Goal: Transaction & Acquisition: Purchase product/service

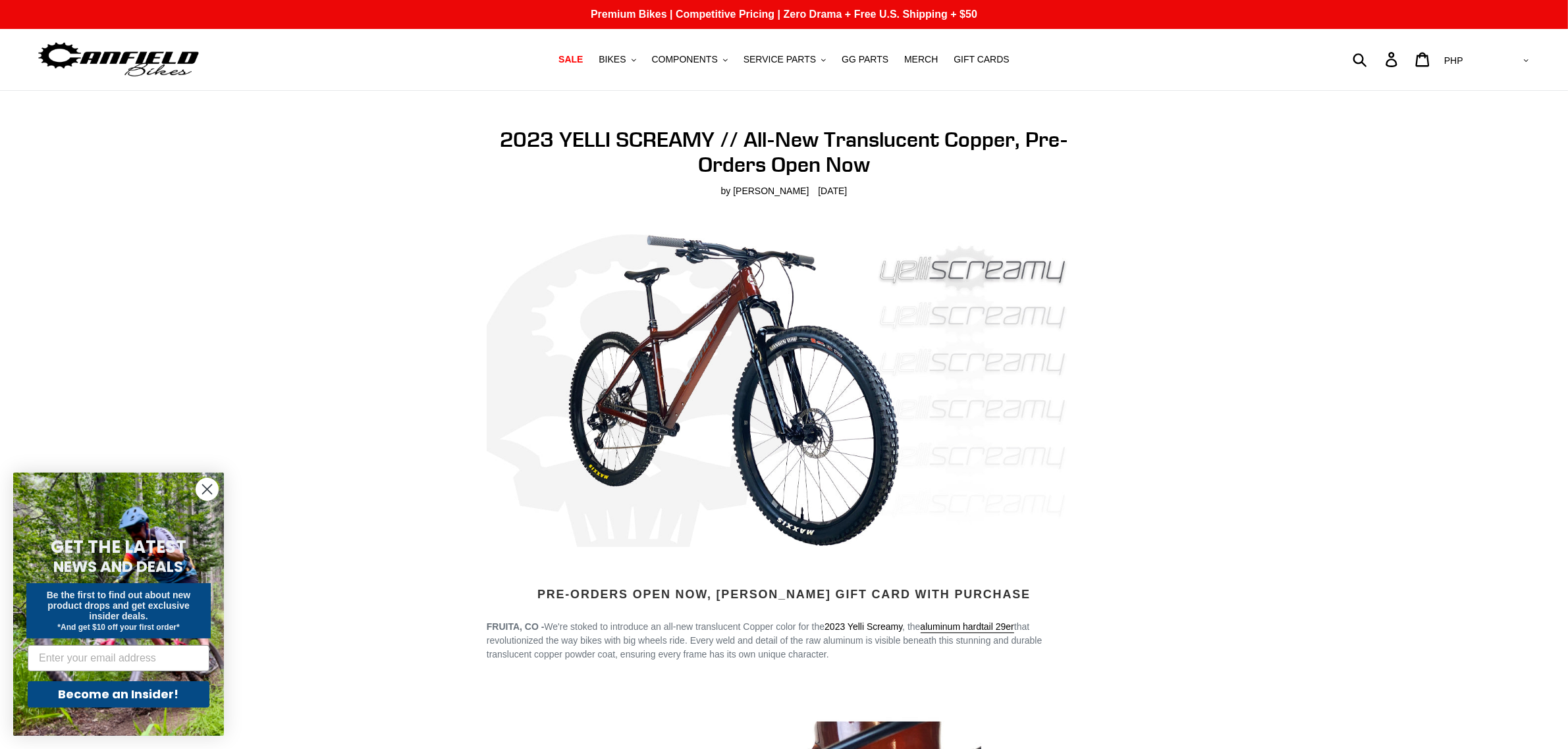
drag, startPoint x: 754, startPoint y: 354, endPoint x: 1163, endPoint y: 407, distance: 412.4
click at [640, 61] on button "BIKES .cls-1{fill:#231f20}" at bounding box center [617, 60] width 50 height 17
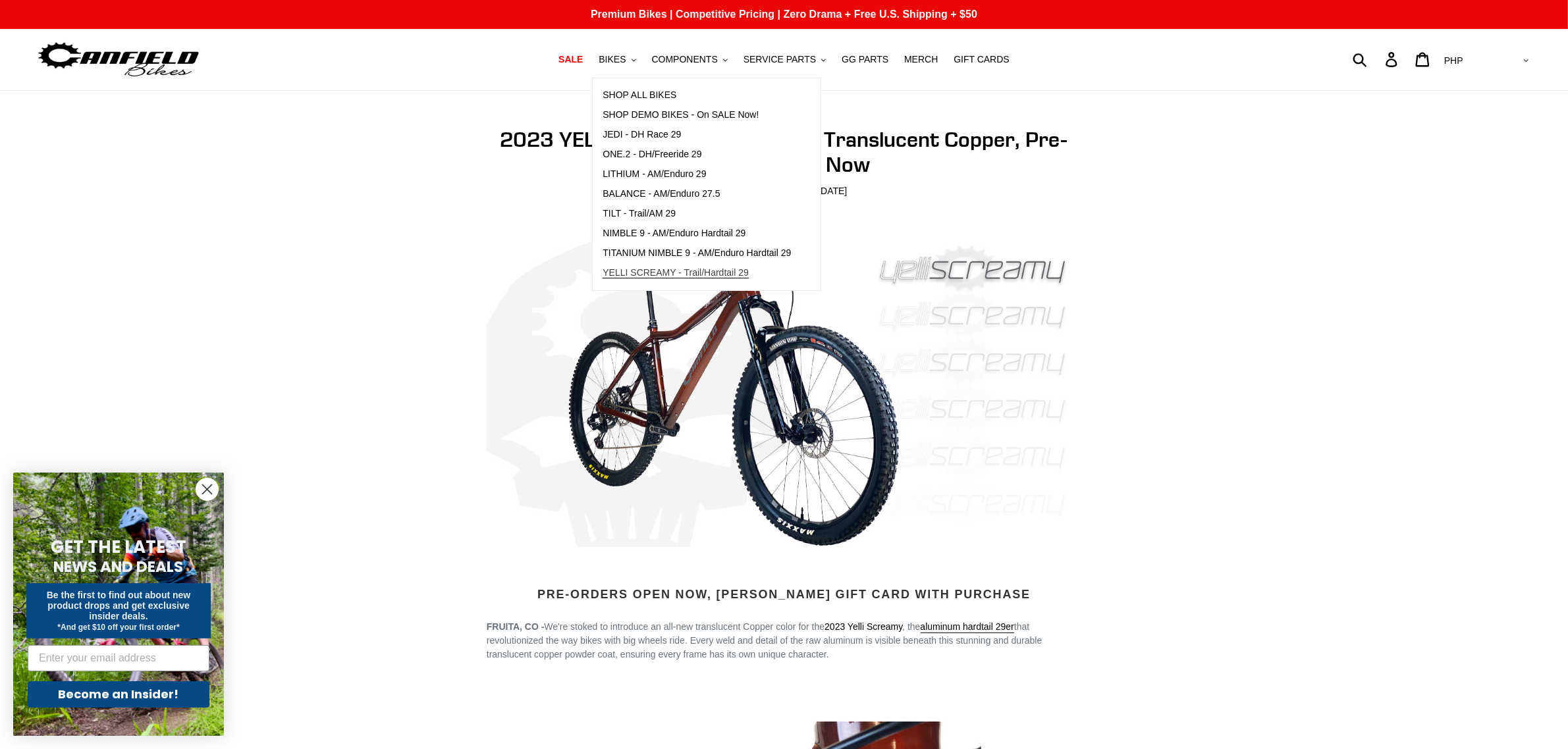
click at [661, 270] on span "YELLI SCREAMY - Trail/Hardtail 29" at bounding box center [676, 273] width 146 height 12
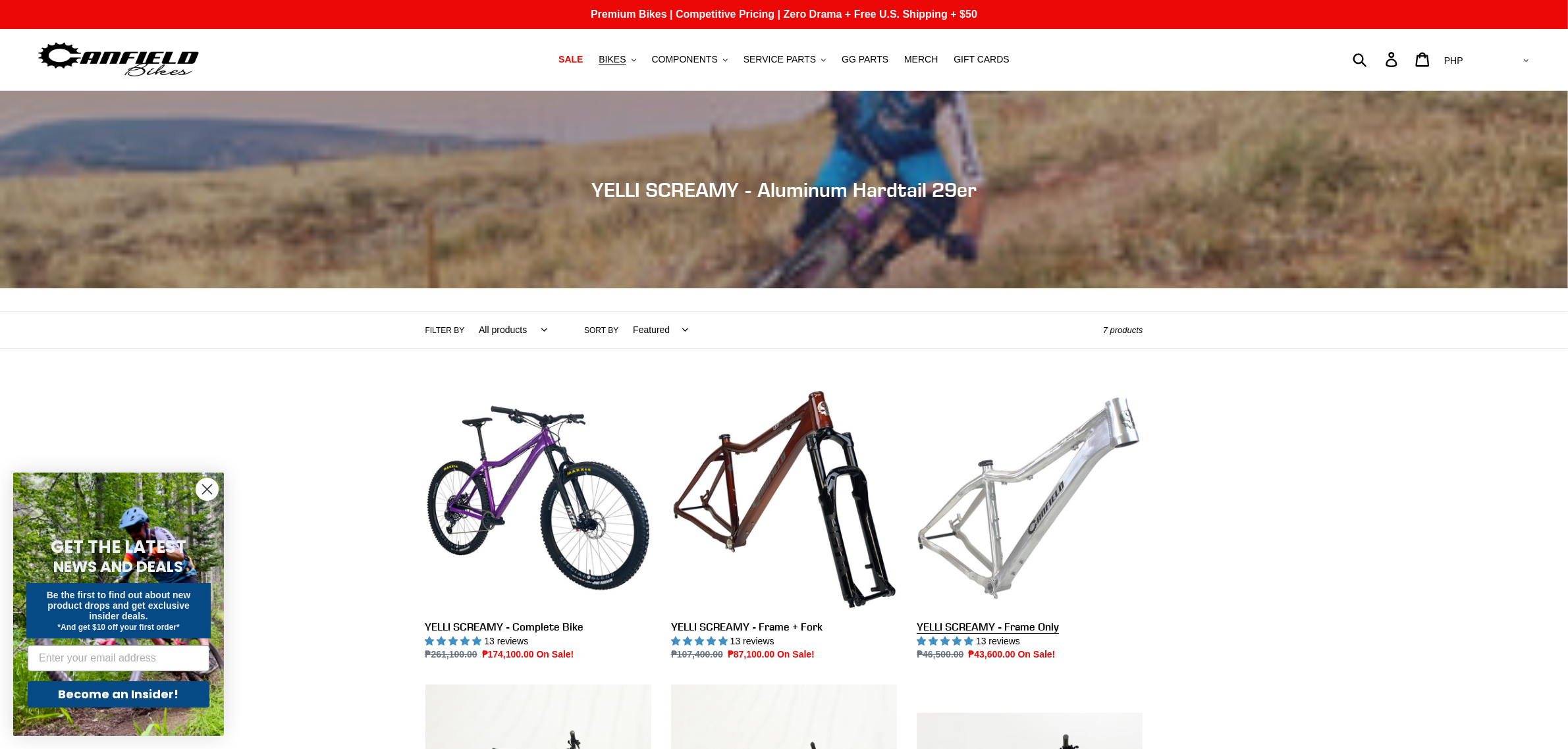
click at [965, 504] on link "YELLI SCREAMY - Frame Only" at bounding box center [1030, 524] width 226 height 277
drag, startPoint x: 965, startPoint y: 504, endPoint x: 955, endPoint y: 509, distance: 11.2
click at [963, 505] on link "YELLI SCREAMY - Frame Only" at bounding box center [1030, 524] width 226 height 277
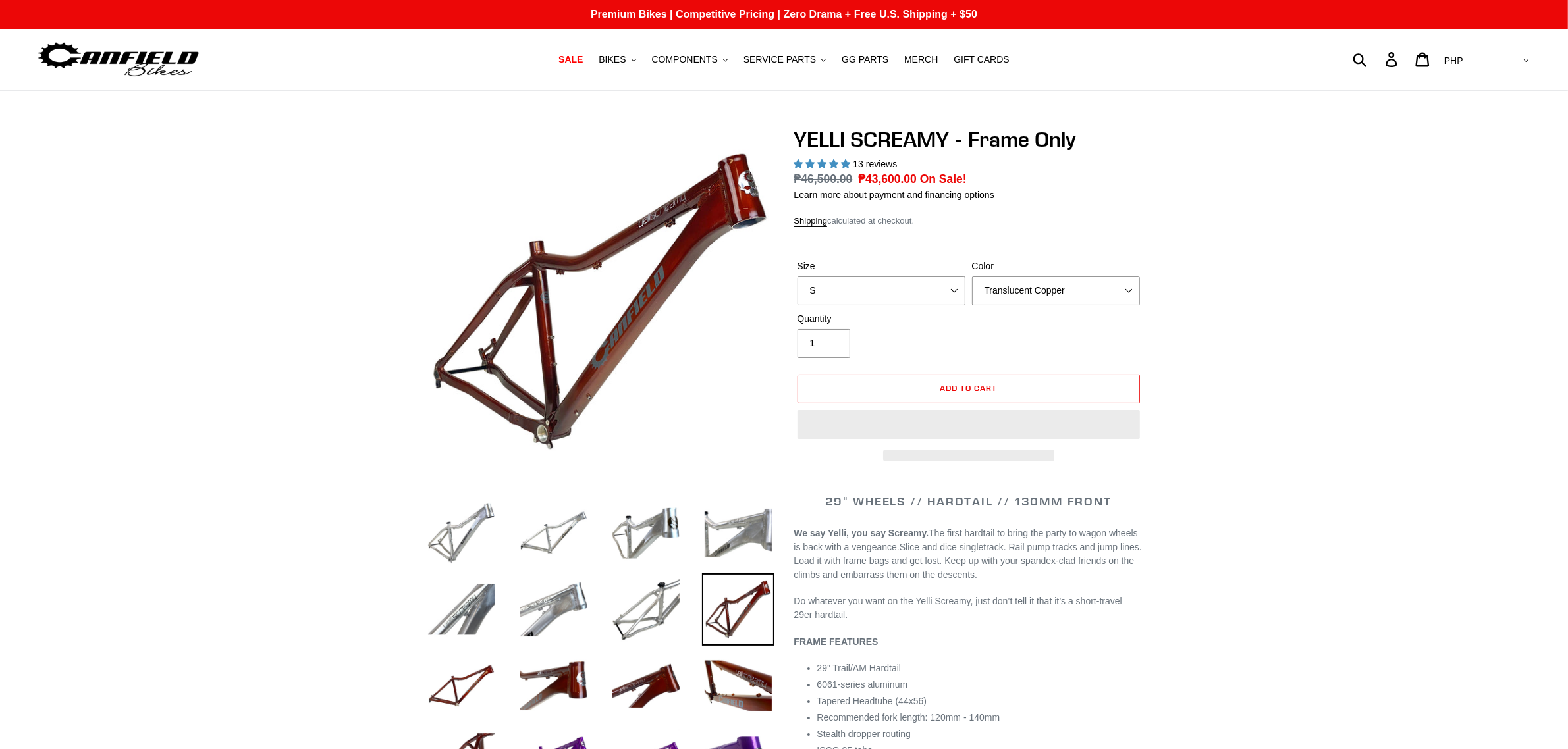
select select "highest-rating"
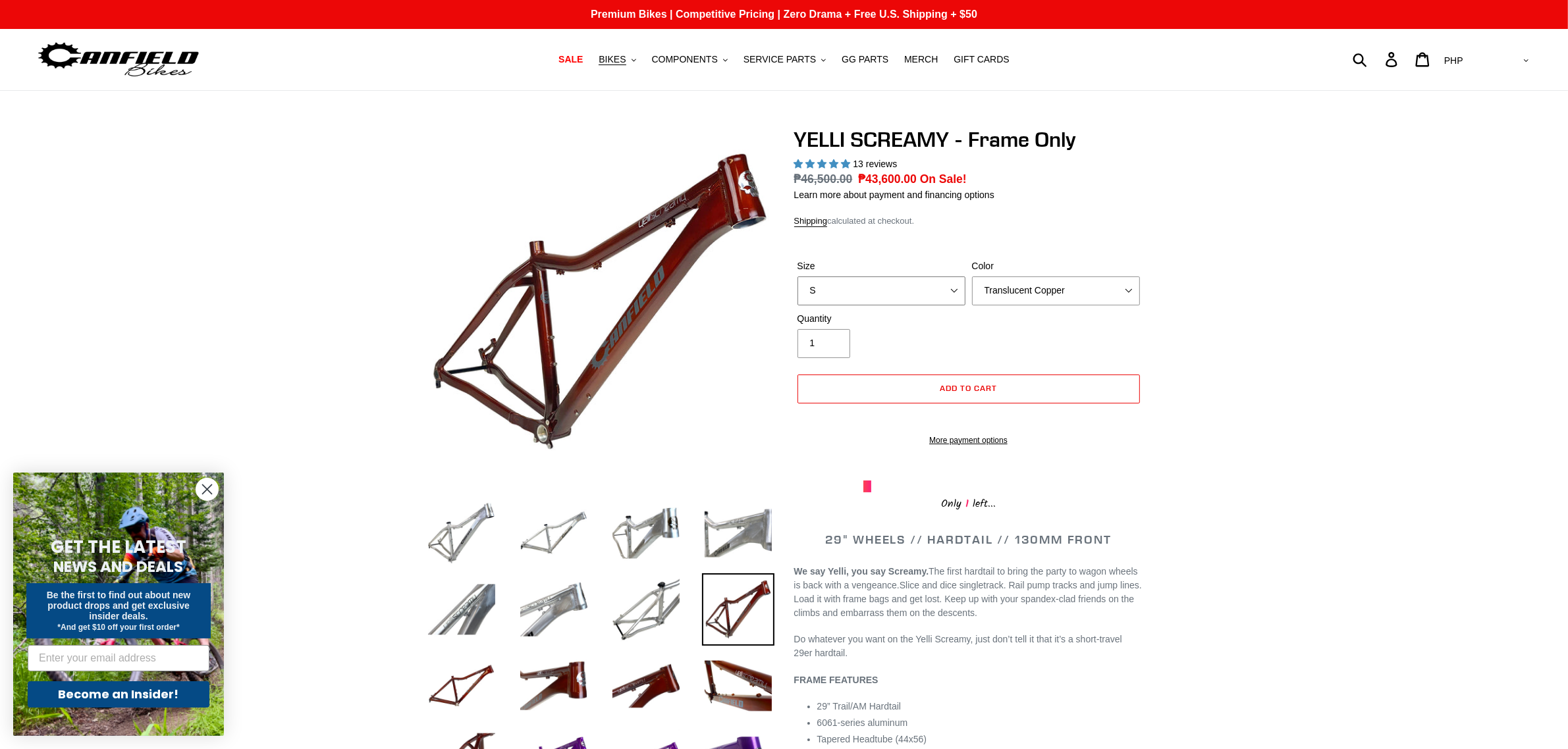
click at [944, 295] on select "S M L XL" at bounding box center [881, 291] width 168 height 29
select select "L"
click at [797, 276] on select "S M L XL" at bounding box center [881, 291] width 168 height 29
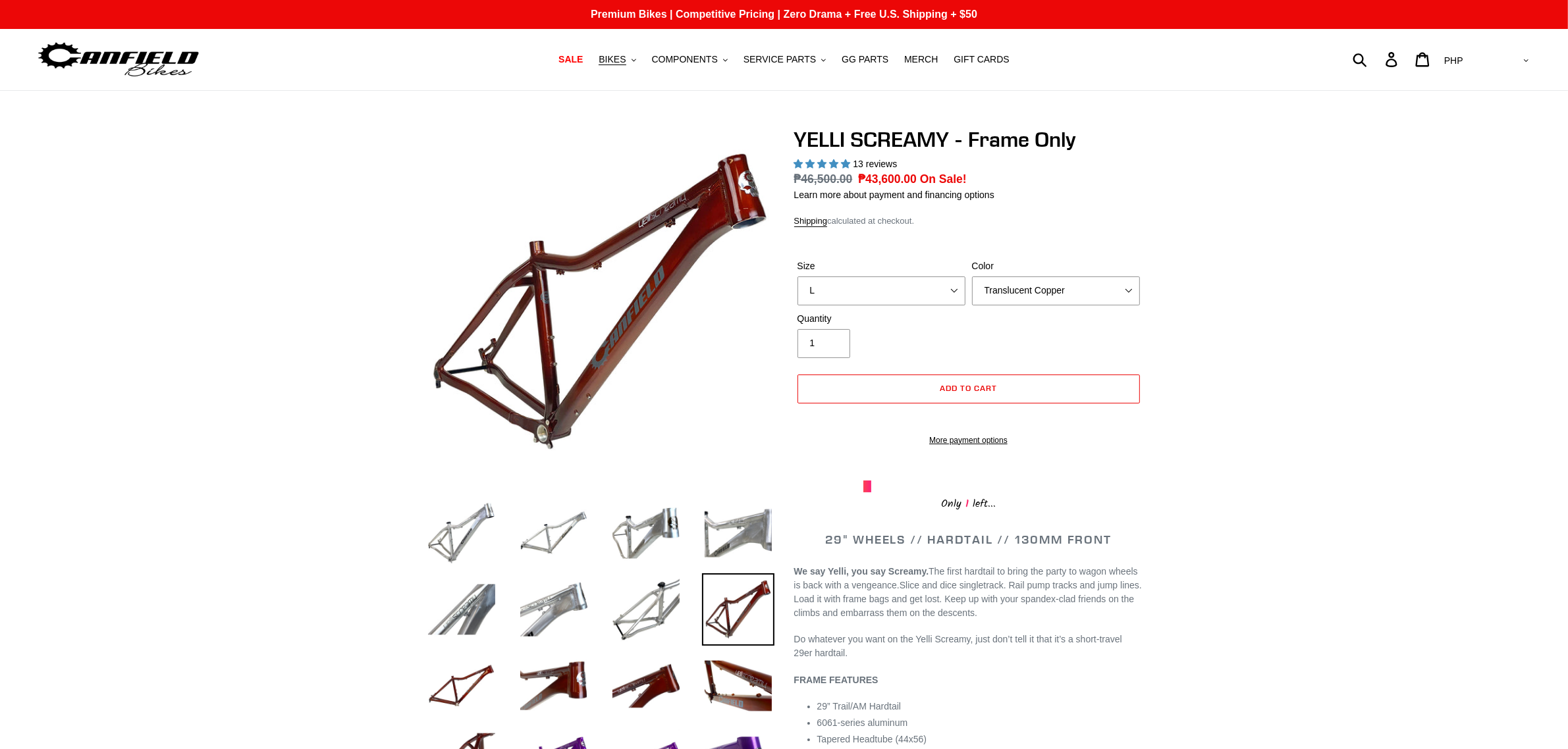
click at [1516, 60] on select "AED AFN ALL AMD ANG AUD AWG AZN BAM BBD BDT BGN BIF BND BOB BSD BWP BZD CAD CDF…" at bounding box center [1485, 61] width 92 height 24
click at [1522, 64] on select "AED AFN ALL AMD ANG AUD AWG AZN BAM BBD BDT BGN BIF BND BOB BSD BWP BZD CAD CDF…" at bounding box center [1485, 61] width 92 height 24
select select "USD"
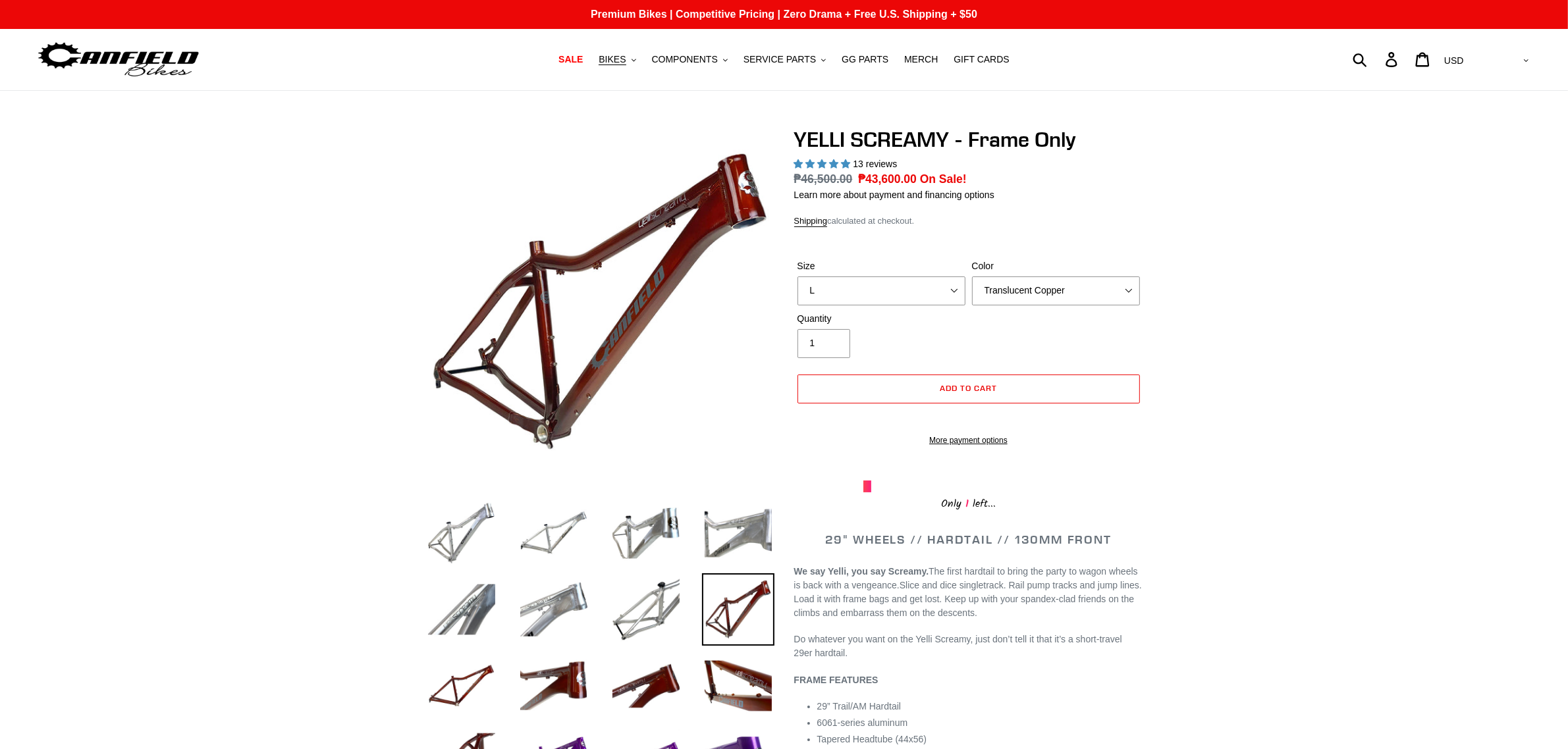
click at [1493, 49] on select "AED AFN ALL AMD ANG AUD AWG AZN BAM BBD BDT BGN BIF BND BOB BSD BWP BZD CAD CDF…" at bounding box center [1485, 61] width 92 height 24
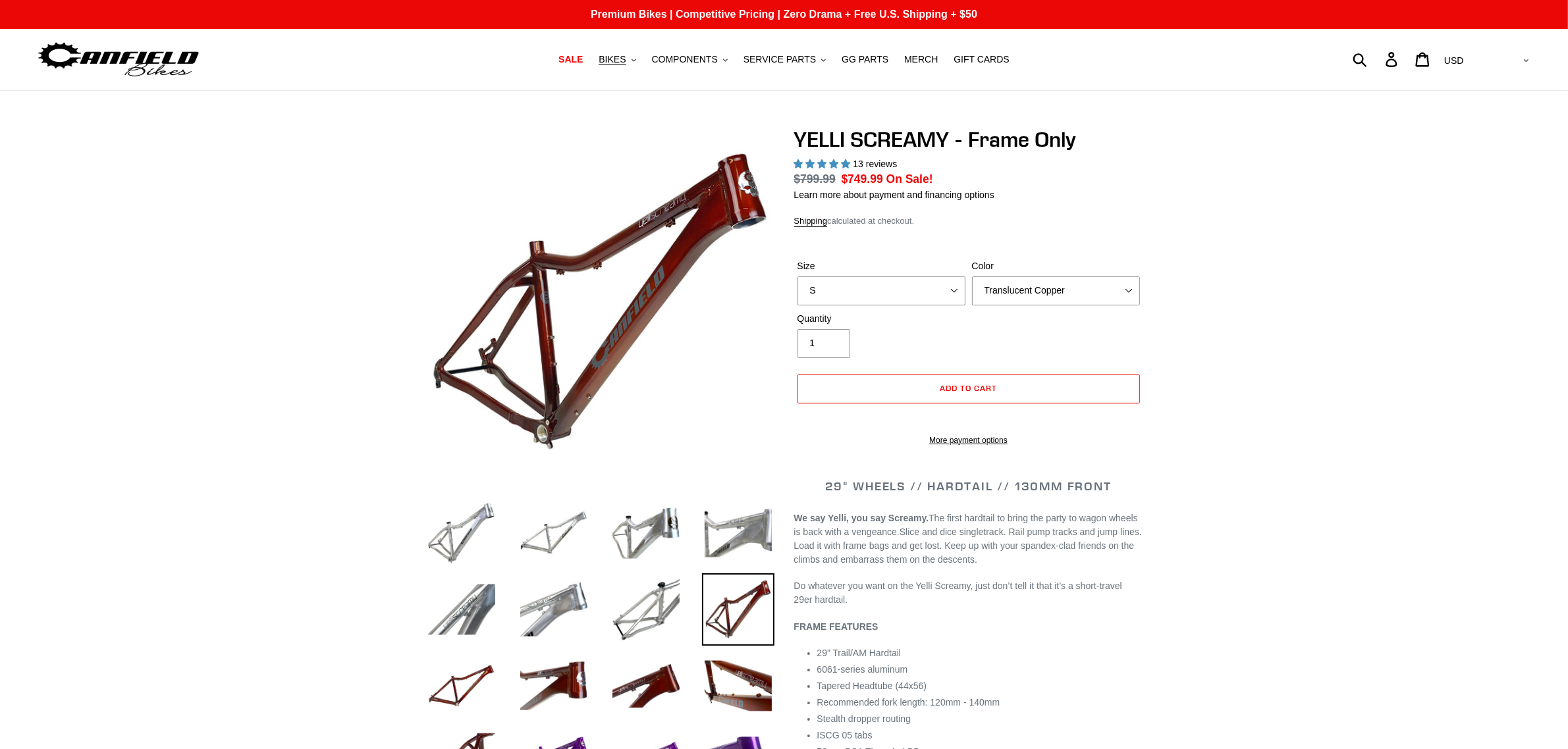
select select "highest-rating"
click at [1063, 297] on select "Translucent Copper Purple Haze Raw" at bounding box center [1056, 291] width 168 height 29
select select "Raw"
click at [972, 276] on select "Translucent Copper Purple Haze Raw" at bounding box center [1056, 291] width 168 height 29
